Goal: Task Accomplishment & Management: Use online tool/utility

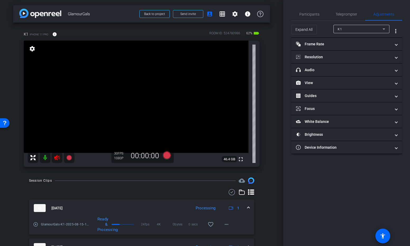
click at [58, 158] on icon at bounding box center [57, 158] width 6 height 6
click at [317, 14] on span "Participants" at bounding box center [309, 14] width 20 height 4
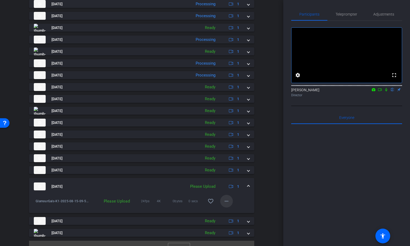
click at [227, 202] on mat-icon "more_horiz" at bounding box center [226, 201] width 6 height 6
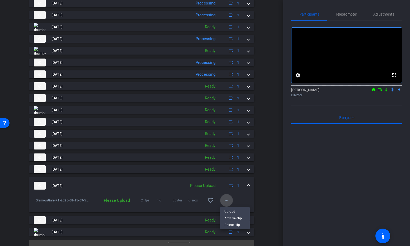
scroll to position [339, 0]
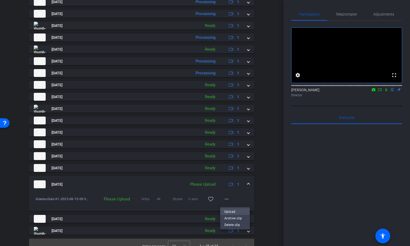
click at [230, 210] on span "Upload" at bounding box center [234, 212] width 21 height 6
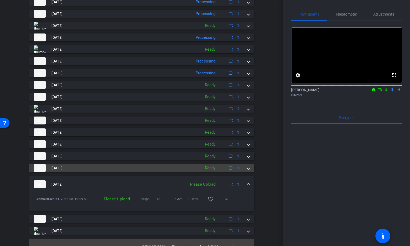
click at [248, 167] on span at bounding box center [248, 168] width 2 height 6
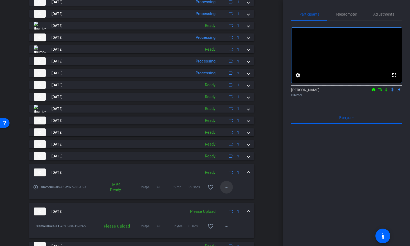
click at [228, 187] on mat-icon "more_horiz" at bounding box center [226, 187] width 6 height 6
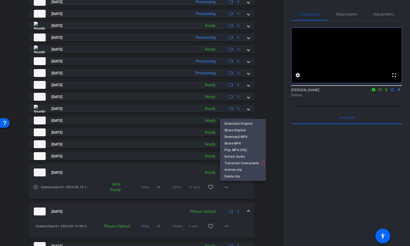
click at [274, 159] on div at bounding box center [205, 123] width 410 height 246
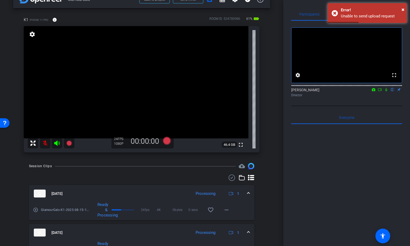
scroll to position [0, 0]
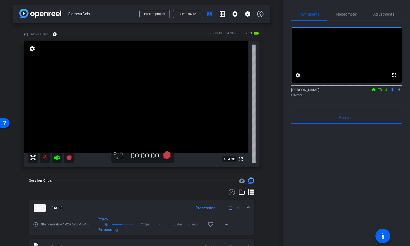
click at [386, 92] on icon at bounding box center [386, 90] width 4 height 4
click at [57, 157] on icon at bounding box center [57, 157] width 6 height 5
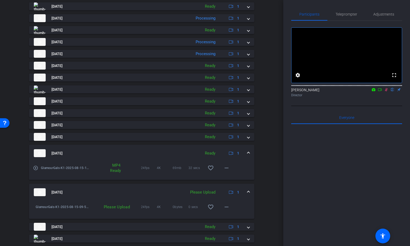
scroll to position [374, 0]
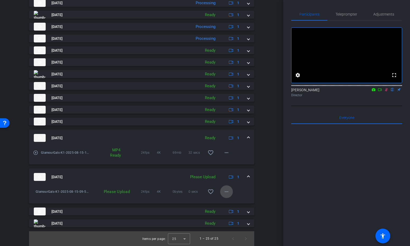
click at [228, 190] on mat-icon "more_horiz" at bounding box center [226, 192] width 6 height 6
click at [230, 203] on span "Upload" at bounding box center [234, 203] width 21 height 6
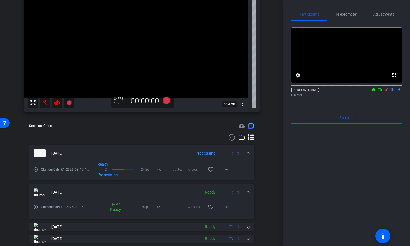
scroll to position [55, 0]
click at [379, 92] on icon at bounding box center [379, 90] width 4 height 4
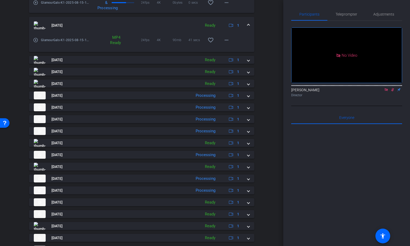
scroll to position [227, 0]
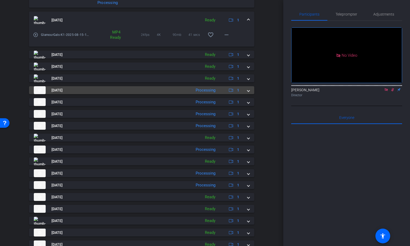
click at [248, 90] on span at bounding box center [248, 91] width 2 height 6
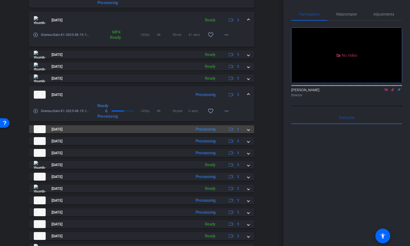
click at [248, 130] on span at bounding box center [248, 130] width 2 height 6
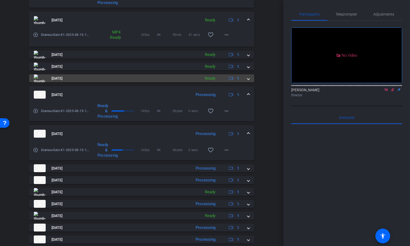
click at [248, 79] on span at bounding box center [248, 79] width 2 height 6
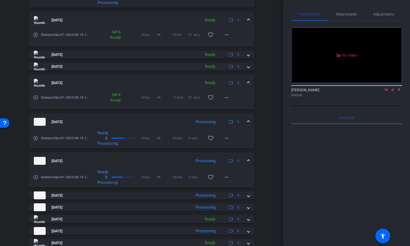
click at [248, 79] on mat-expansion-panel-header "[DATE] Ready 1" at bounding box center [141, 82] width 225 height 17
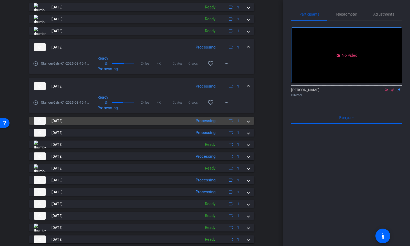
scroll to position [274, 0]
click at [249, 122] on span at bounding box center [248, 121] width 2 height 6
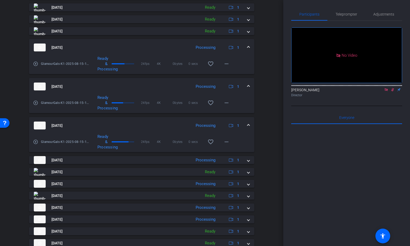
click at [249, 125] on span at bounding box center [248, 126] width 2 height 6
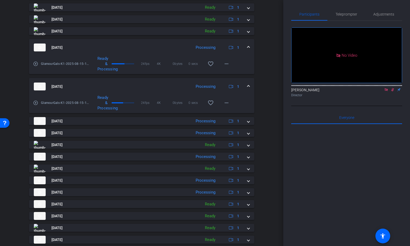
click at [248, 84] on span at bounding box center [248, 87] width 2 height 6
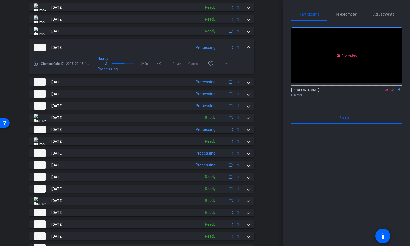
click at [248, 46] on span at bounding box center [248, 48] width 2 height 6
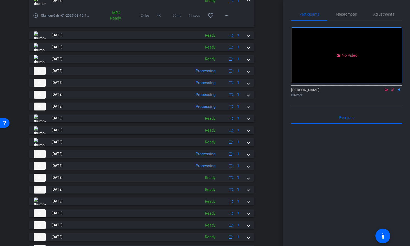
scroll to position [208, 0]
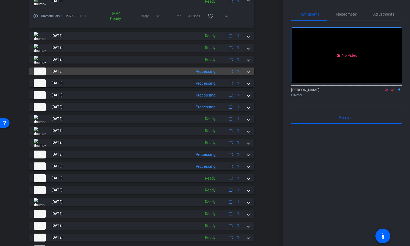
click at [248, 71] on span at bounding box center [248, 72] width 2 height 6
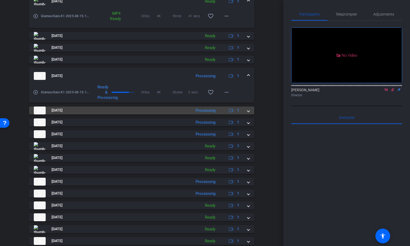
click at [247, 112] on span at bounding box center [248, 111] width 2 height 6
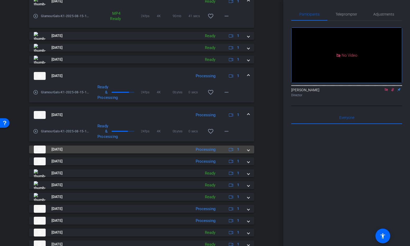
click at [249, 149] on mat-expansion-panel-header "[DATE] Processing 1" at bounding box center [141, 150] width 225 height 8
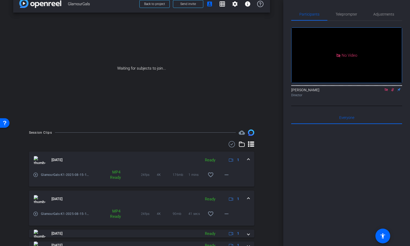
scroll to position [0, 0]
